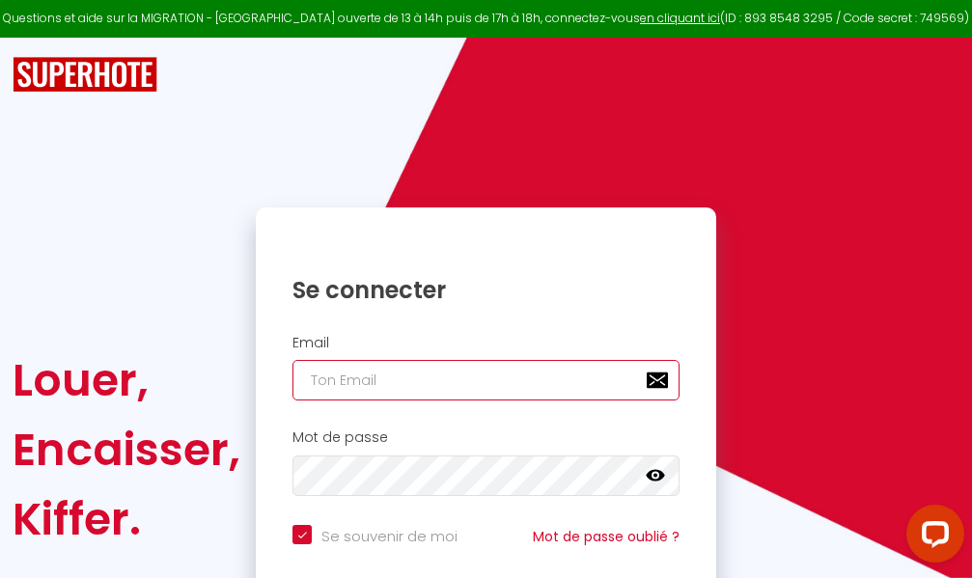
click at [468, 383] on input "email" at bounding box center [485, 380] width 387 height 41
type input "m"
checkbox input "true"
type input "ma"
checkbox input "true"
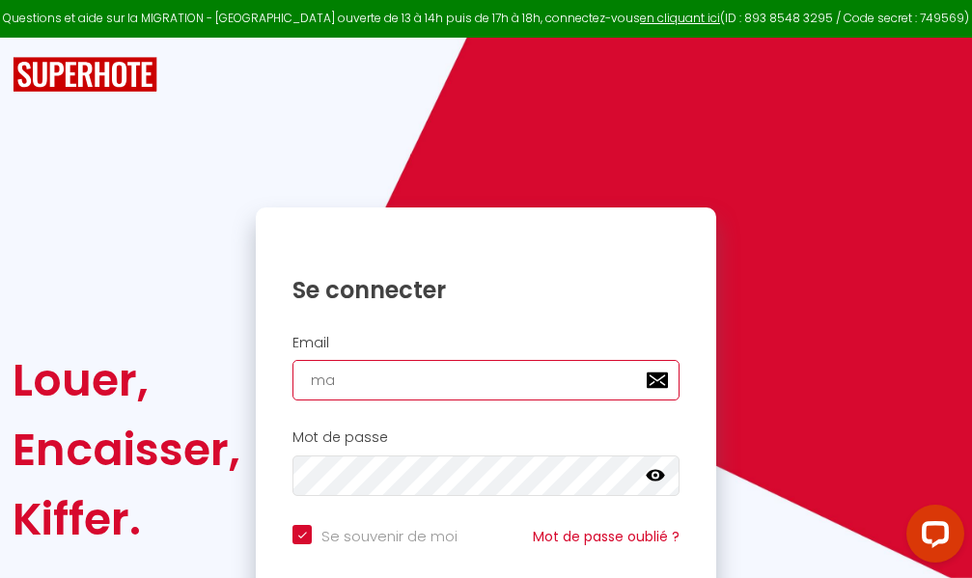
type input "mar"
checkbox input "true"
type input "marc"
checkbox input "true"
type input "marcd"
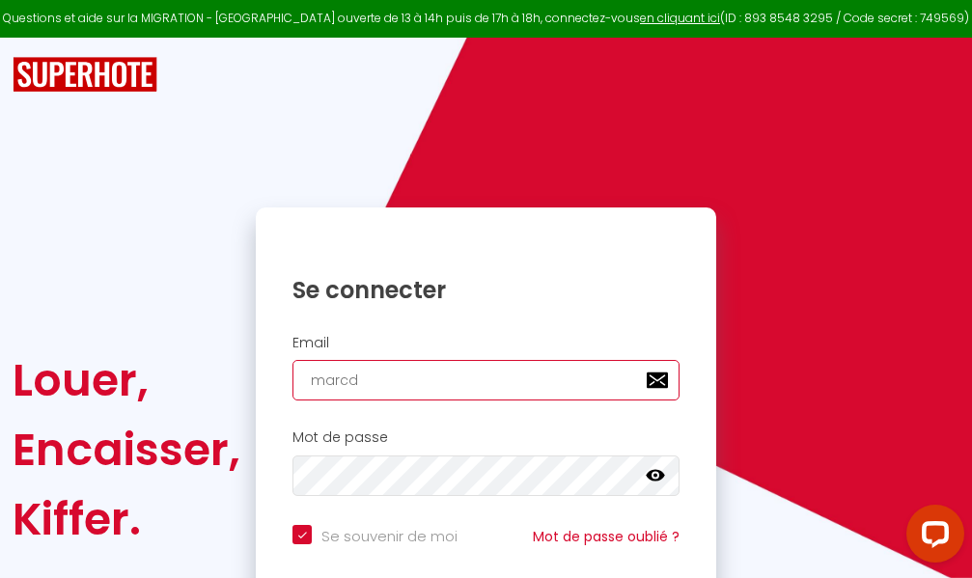
checkbox input "true"
type input "marcdp"
checkbox input "true"
type input "marcdpo"
checkbox input "true"
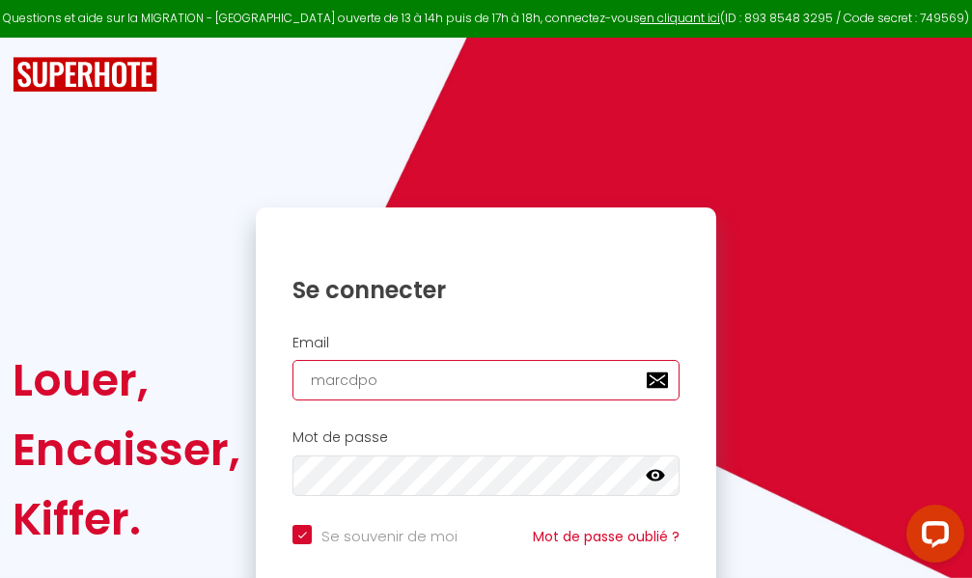
type input "marcdpoz"
checkbox input "true"
type input "marcdpoz."
checkbox input "true"
type input "marcdpoz.l"
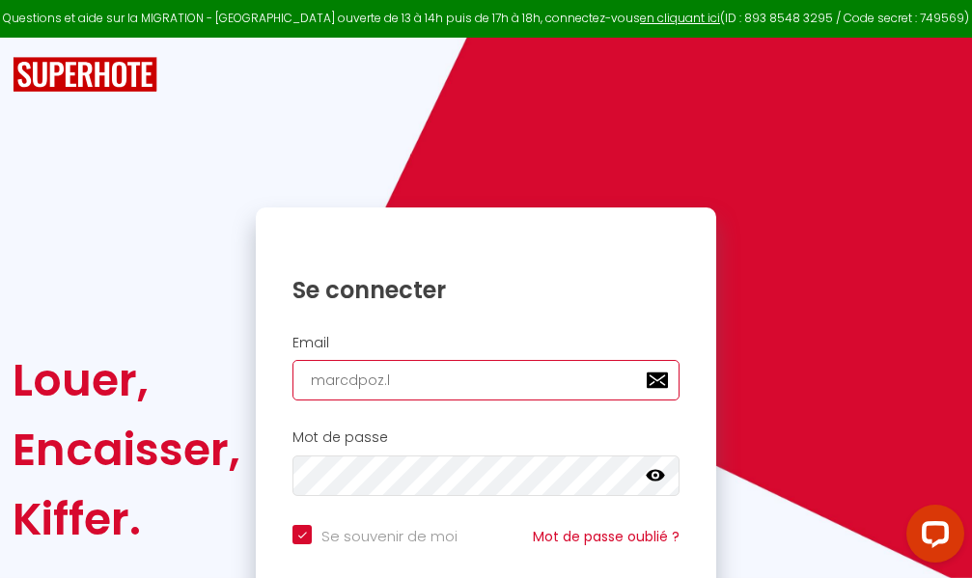
checkbox input "true"
type input "marcdpoz.lo"
checkbox input "true"
type input "marcdpoz.loc"
checkbox input "true"
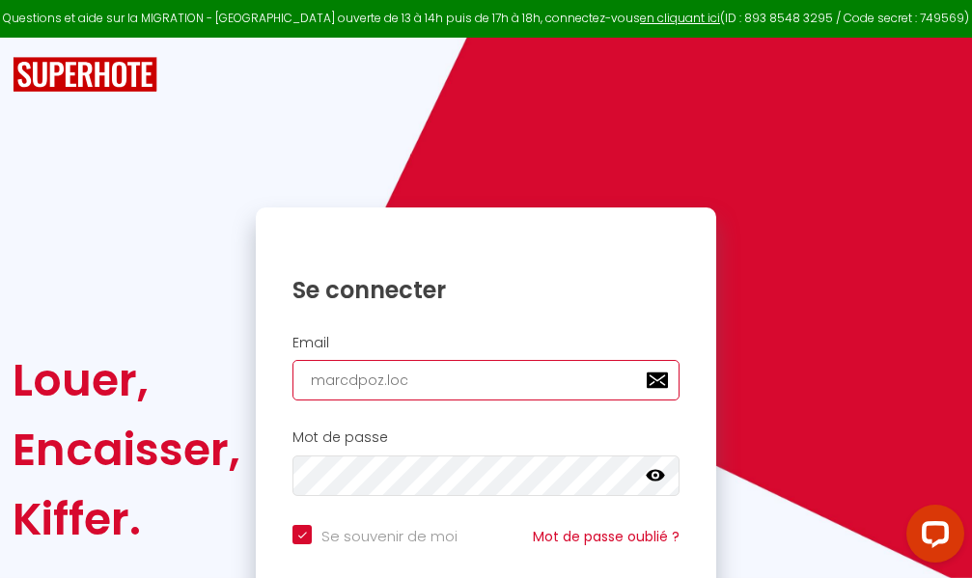
type input "marcdpoz.loca"
checkbox input "true"
type input "marcdpoz.locat"
checkbox input "true"
type input "marcdpoz.locati"
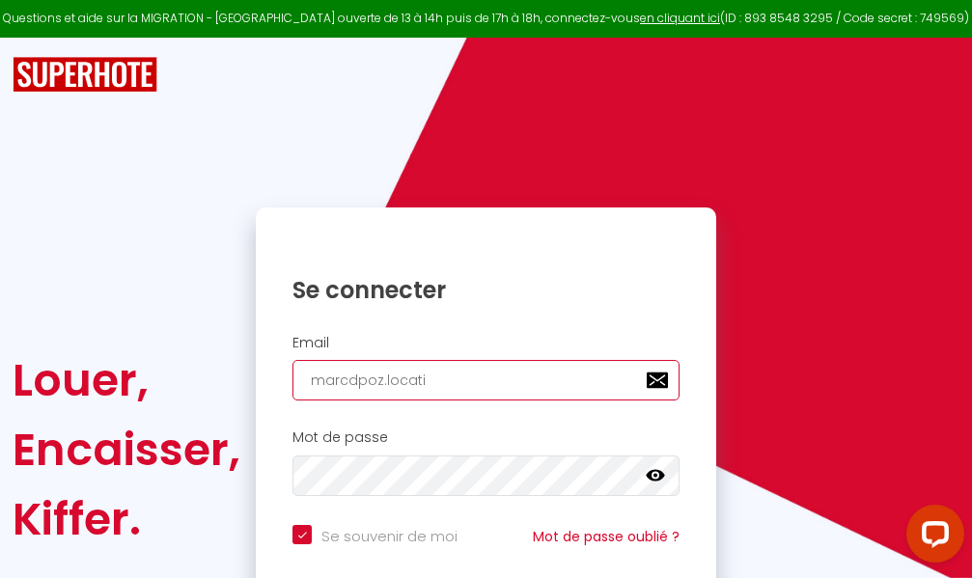
checkbox input "true"
type input "marcdpoz.locatio"
checkbox input "true"
type input "marcdpoz.location"
checkbox input "true"
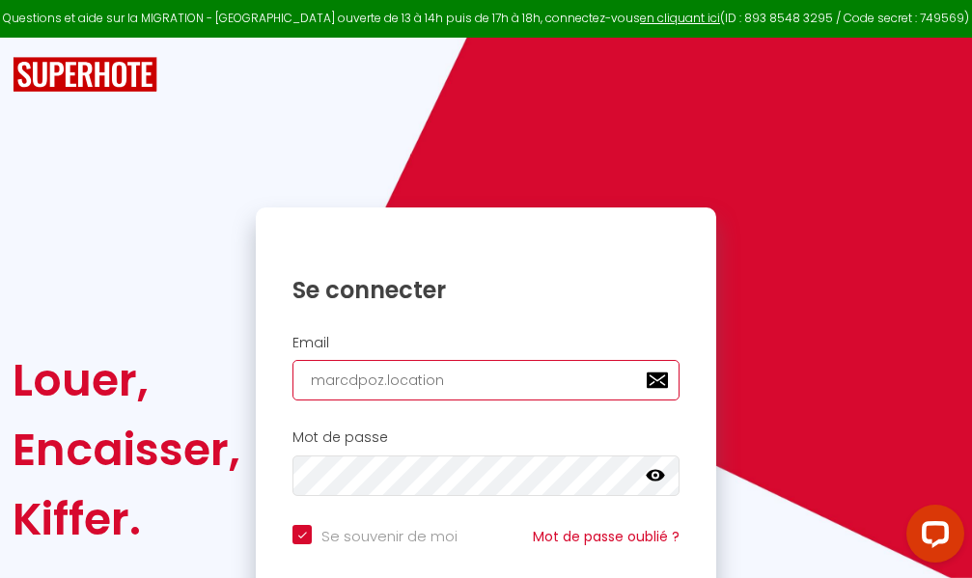
type input "marcdpoz.location@"
checkbox input "true"
type input "marcdpoz.location@g"
checkbox input "true"
type input "marcdpoz.location@gm"
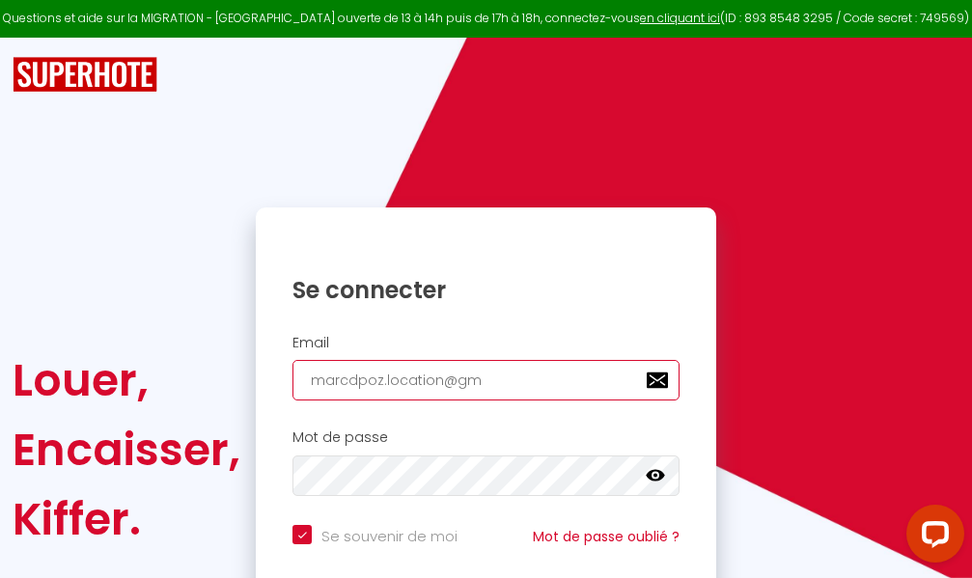
checkbox input "true"
type input "marcdpoz.location@gma"
checkbox input "true"
type input "marcdpoz.location@gmai"
checkbox input "true"
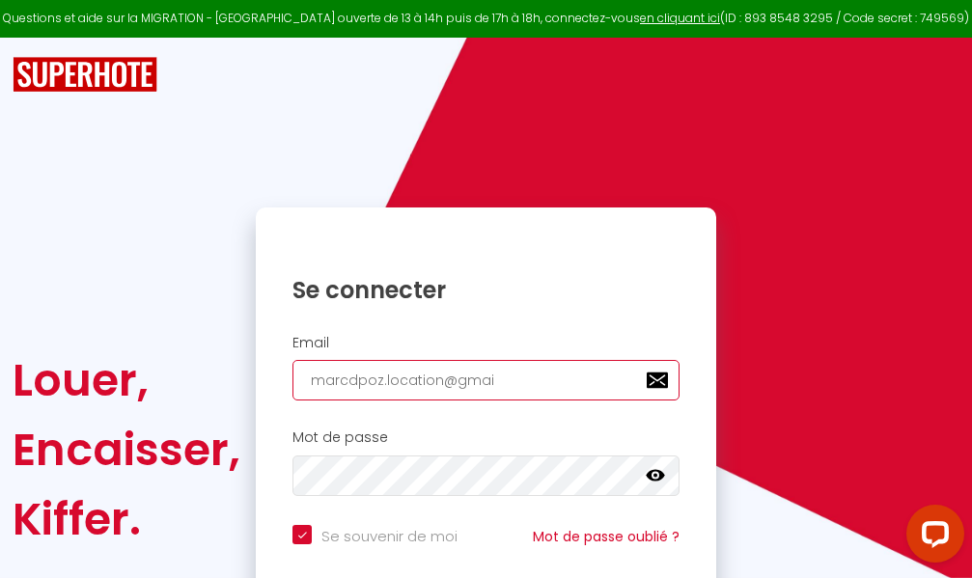
type input "[EMAIL_ADDRESS]"
checkbox input "true"
type input "[EMAIL_ADDRESS]."
checkbox input "true"
type input "marcdpoz.location@gmail.c"
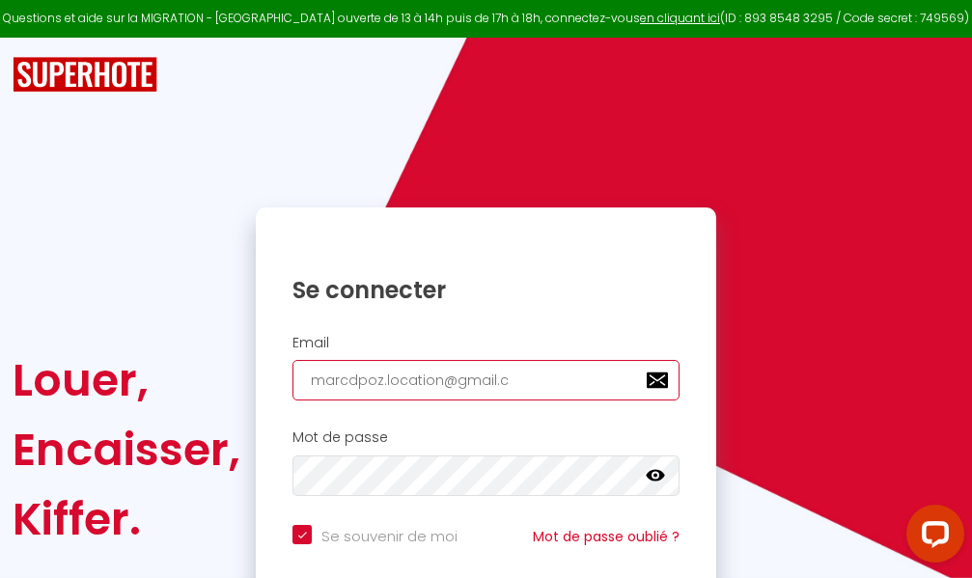
checkbox input "true"
type input "[EMAIL_ADDRESS][DOMAIN_NAME]"
checkbox input "true"
type input "[EMAIL_ADDRESS][DOMAIN_NAME]"
checkbox input "true"
